Goal: Communication & Community: Participate in discussion

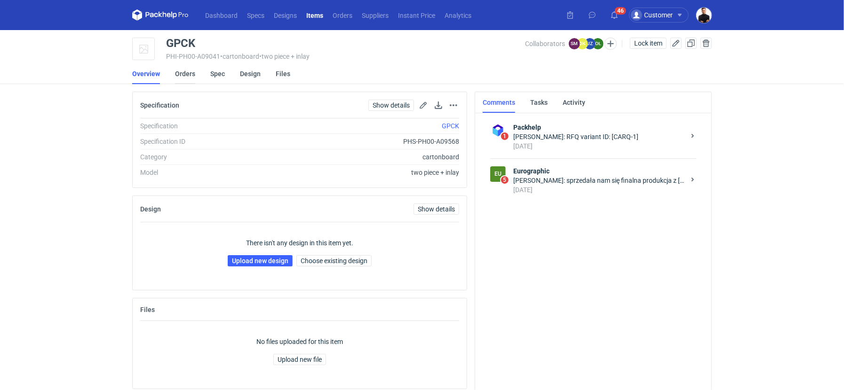
click at [185, 73] on link "Orders" at bounding box center [185, 73] width 20 height 21
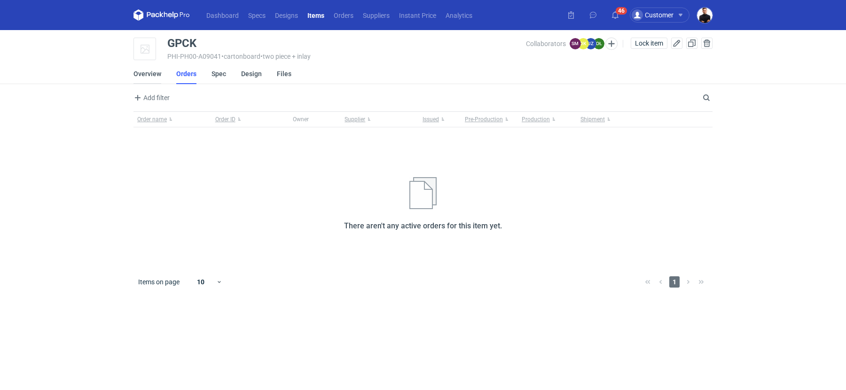
click at [134, 76] on link "Overview" at bounding box center [148, 73] width 28 height 21
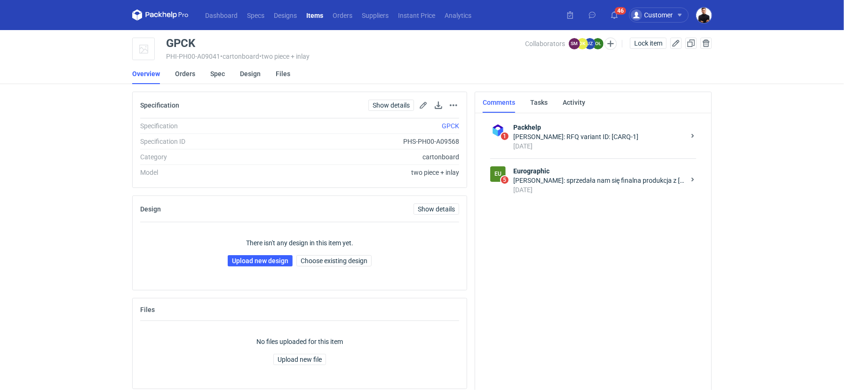
click at [577, 177] on div "Sebastian Markut: sprzedała nam się finalna produkcja z wyceny CARQ, co prawda …" at bounding box center [599, 180] width 172 height 9
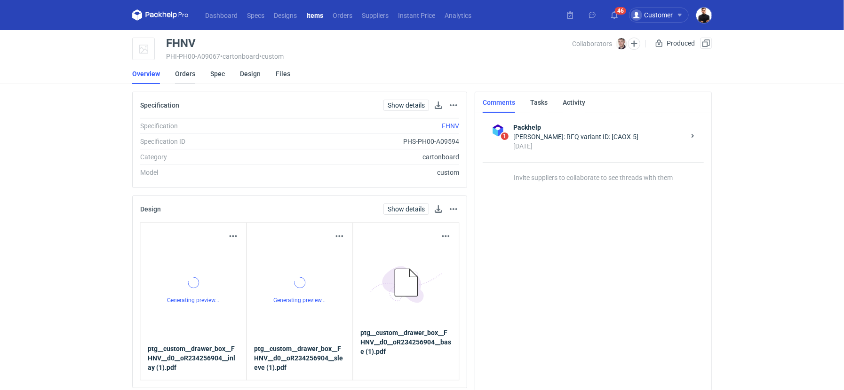
click at [183, 71] on link "Orders" at bounding box center [185, 73] width 20 height 21
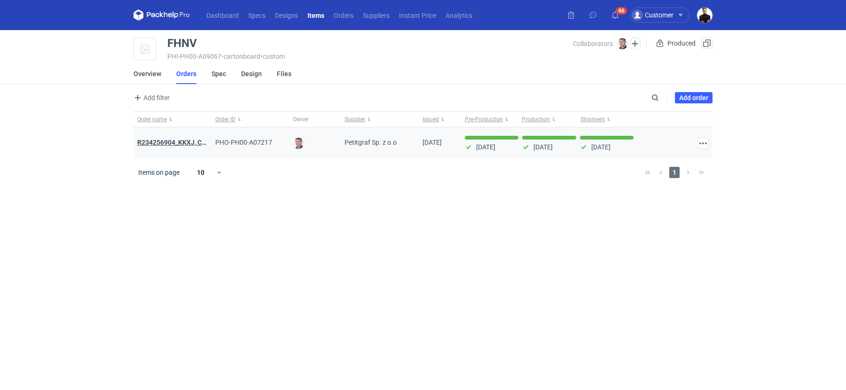
click at [197, 141] on strong "R234256904_KKXJ, CKTY,PCHN, FHNV,TJBT,BVDV,VPVS,UUAJ,HTKI,TWOS,IFEI,BQIJ" at bounding box center [262, 143] width 251 height 8
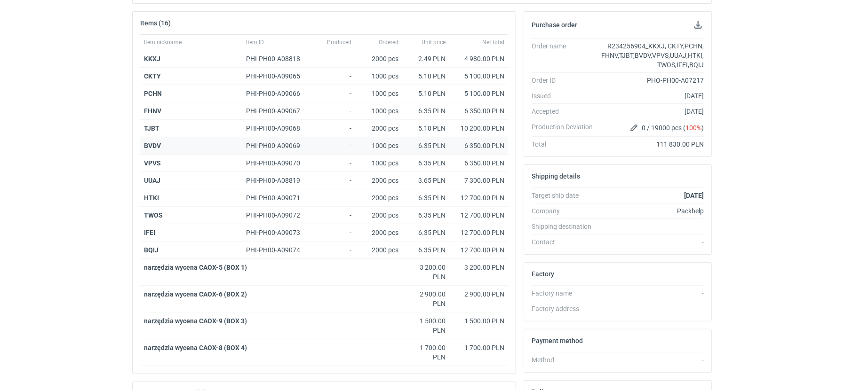
scroll to position [261, 0]
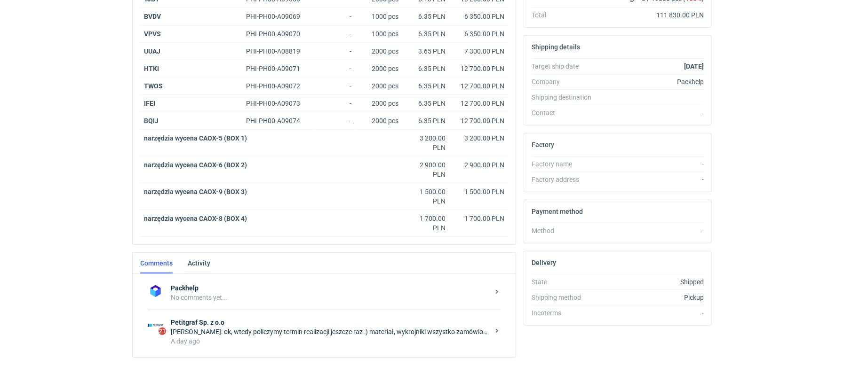
click at [360, 327] on div "[PERSON_NAME]: ok, wtedy policzymy termin realizacji jeszcze raz :) materiał, w…" at bounding box center [330, 331] width 318 height 9
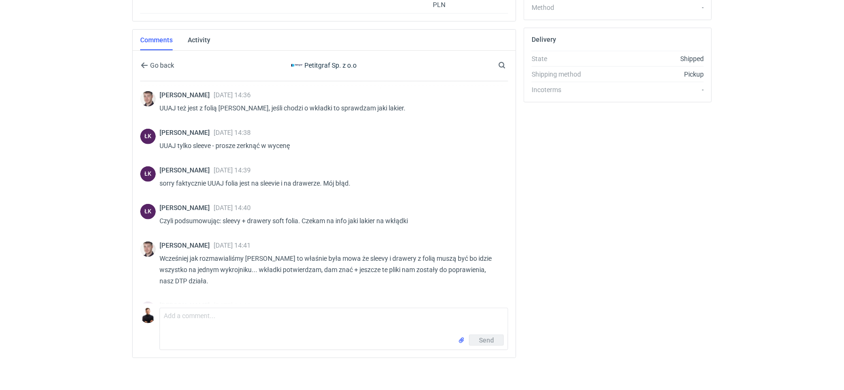
scroll to position [560, 0]
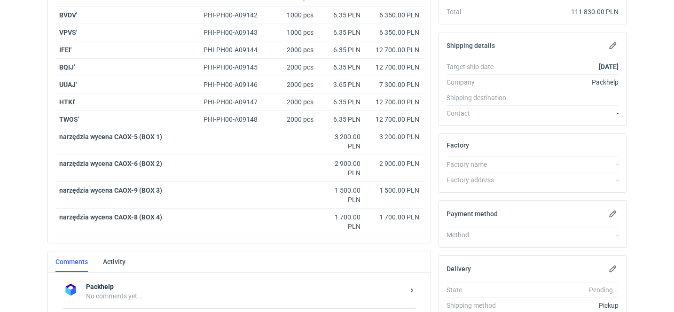
scroll to position [345, 0]
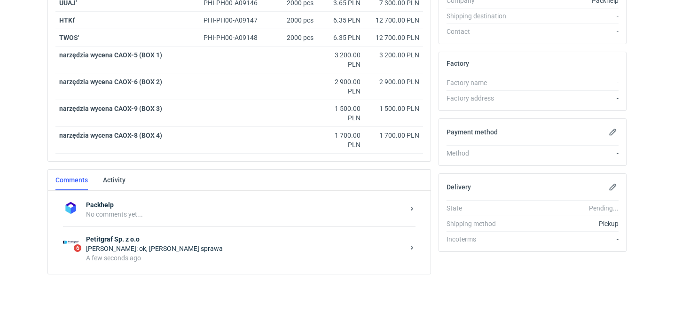
click at [212, 241] on strong "Petitgraf Sp. z o.o" at bounding box center [245, 239] width 318 height 9
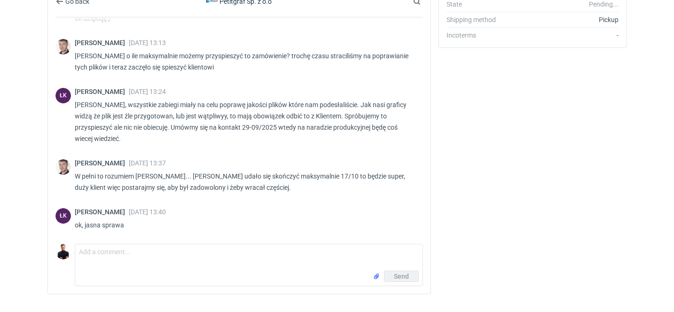
scroll to position [569, 0]
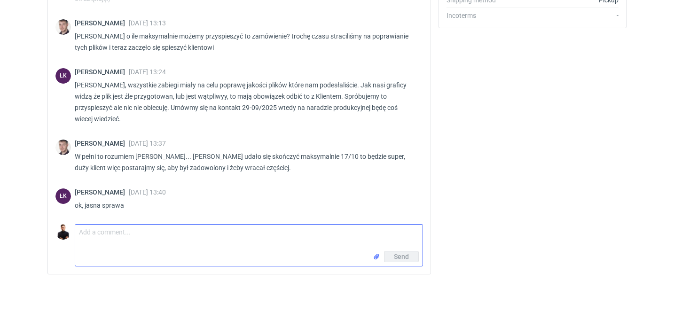
click at [212, 225] on textarea "Comment message" at bounding box center [249, 238] width 348 height 26
click at [231, 234] on textarea "Comment message" at bounding box center [249, 238] width 348 height 26
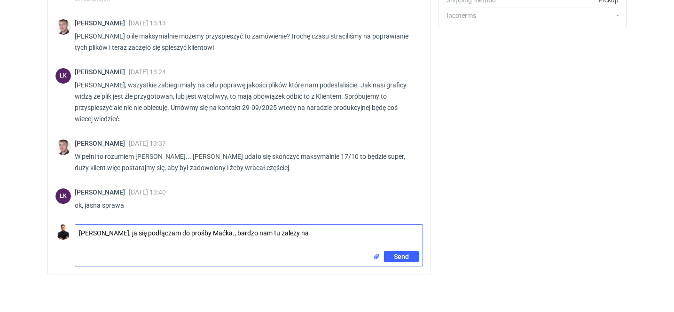
click at [228, 234] on textarea "Panie Łukaszu, ja się podłączam do prośby Maćka., bardzo nam tu zależy na" at bounding box center [249, 238] width 348 height 26
click at [332, 232] on textarea "Panie Łukaszu, ja się podłączam do prośby Maćka, bardzo nam tu zależy na" at bounding box center [249, 238] width 348 height 26
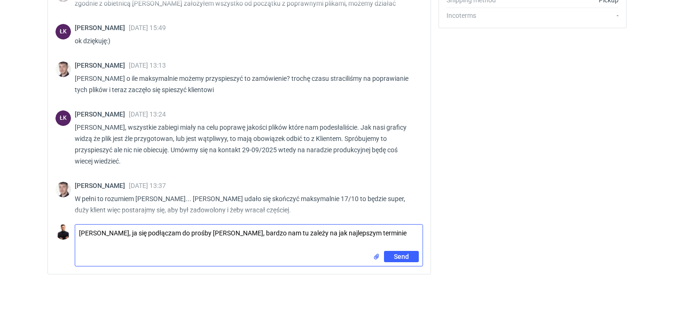
scroll to position [62, 0]
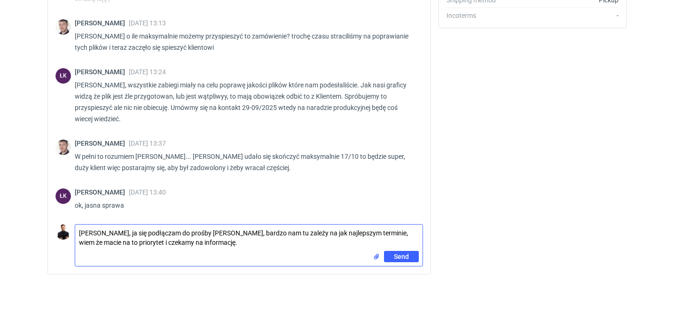
type textarea "Panie Łukaszu, ja się podłączam do prośby Maćka, bardzo nam tu zależy na jak na…"
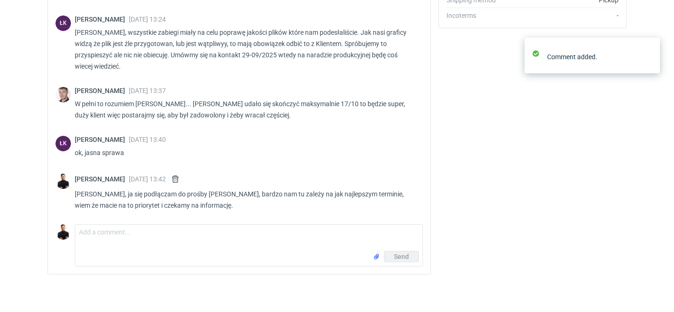
scroll to position [111, 0]
